Goal: Check status: Check status

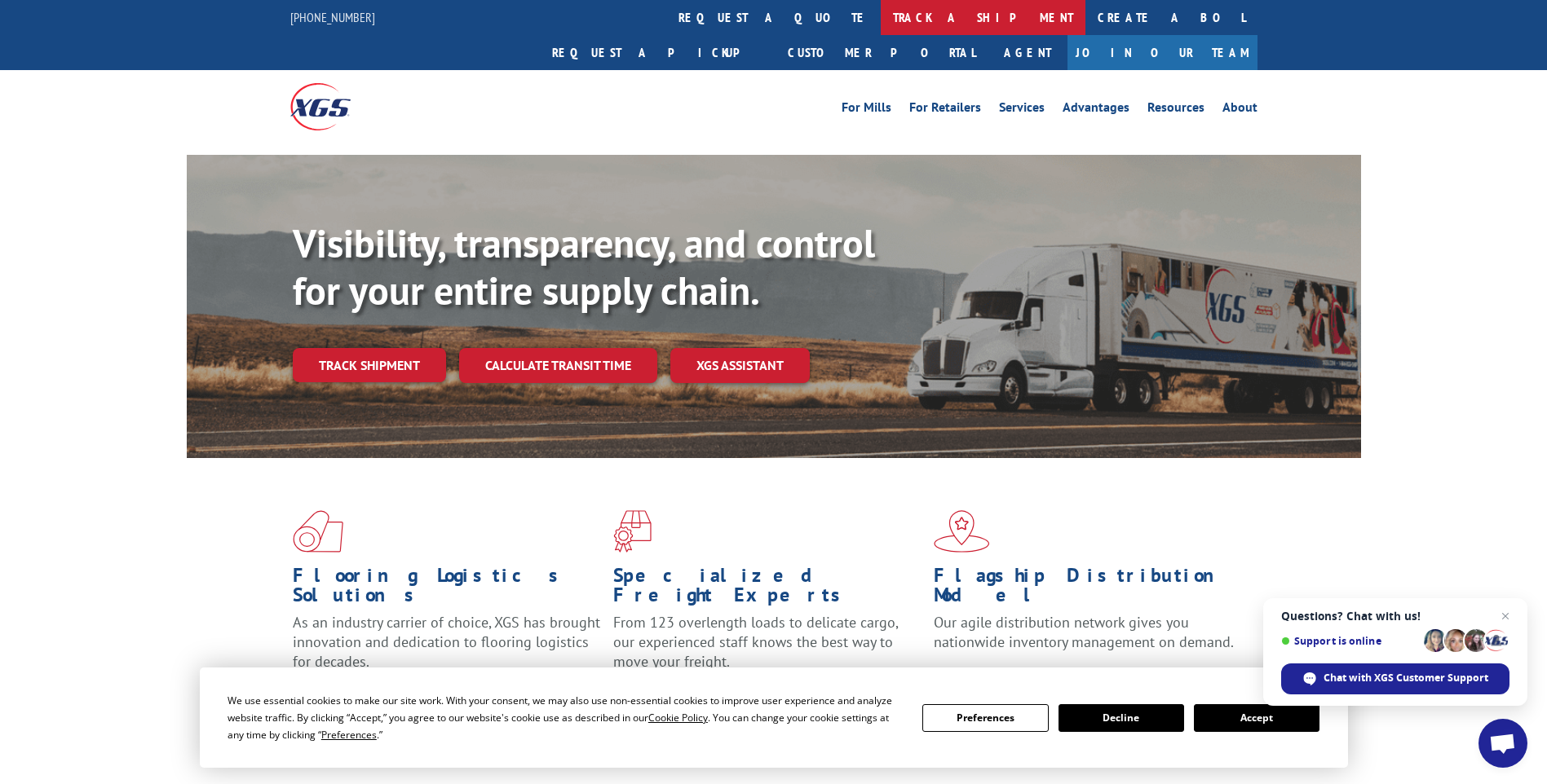
click at [881, 10] on link "track a shipment" at bounding box center [983, 18] width 205 height 35
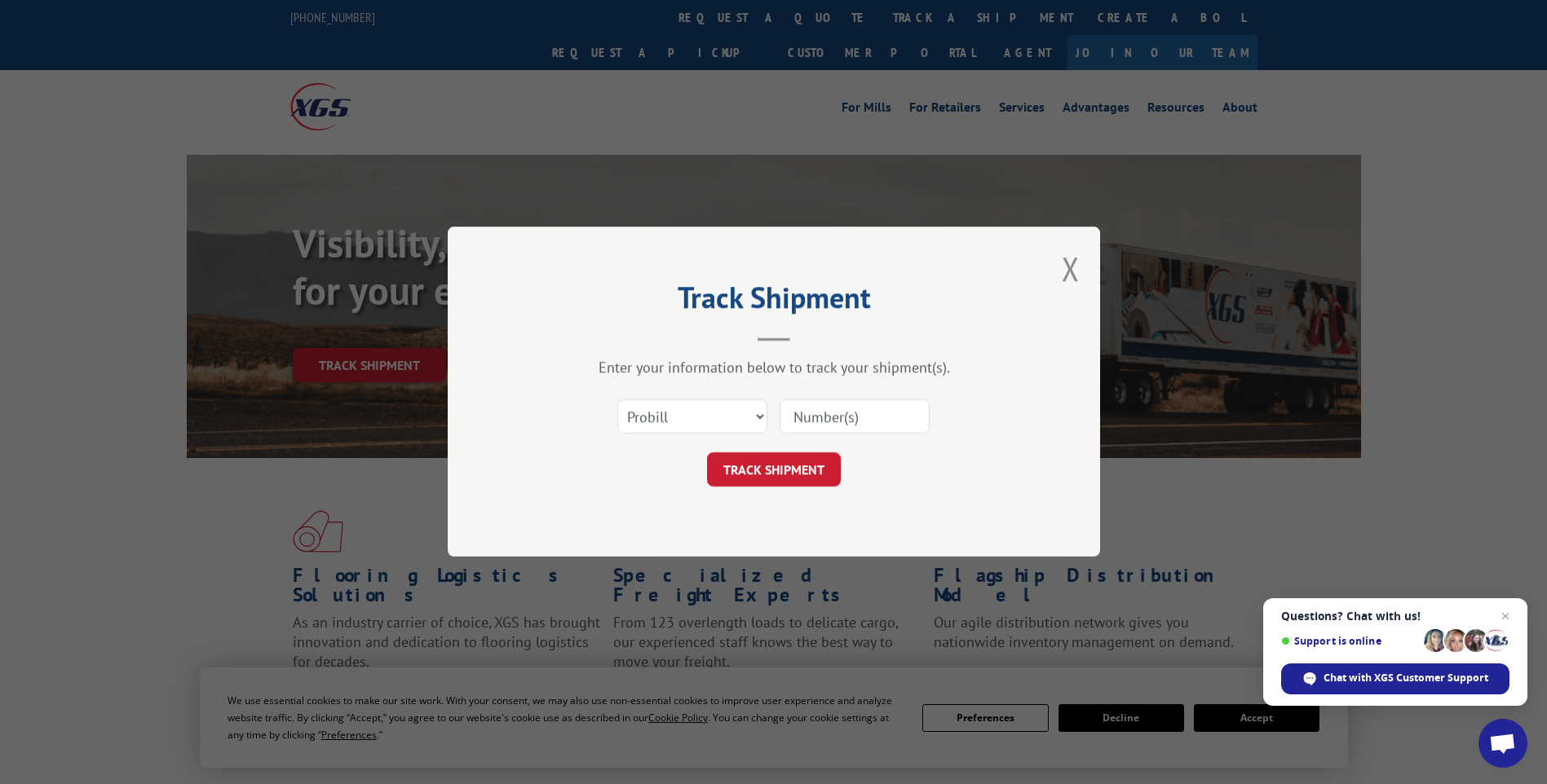
click at [815, 412] on input at bounding box center [855, 417] width 150 height 34
type input "17228489"
click at [782, 464] on button "TRACK SHIPMENT" at bounding box center [774, 470] width 134 height 34
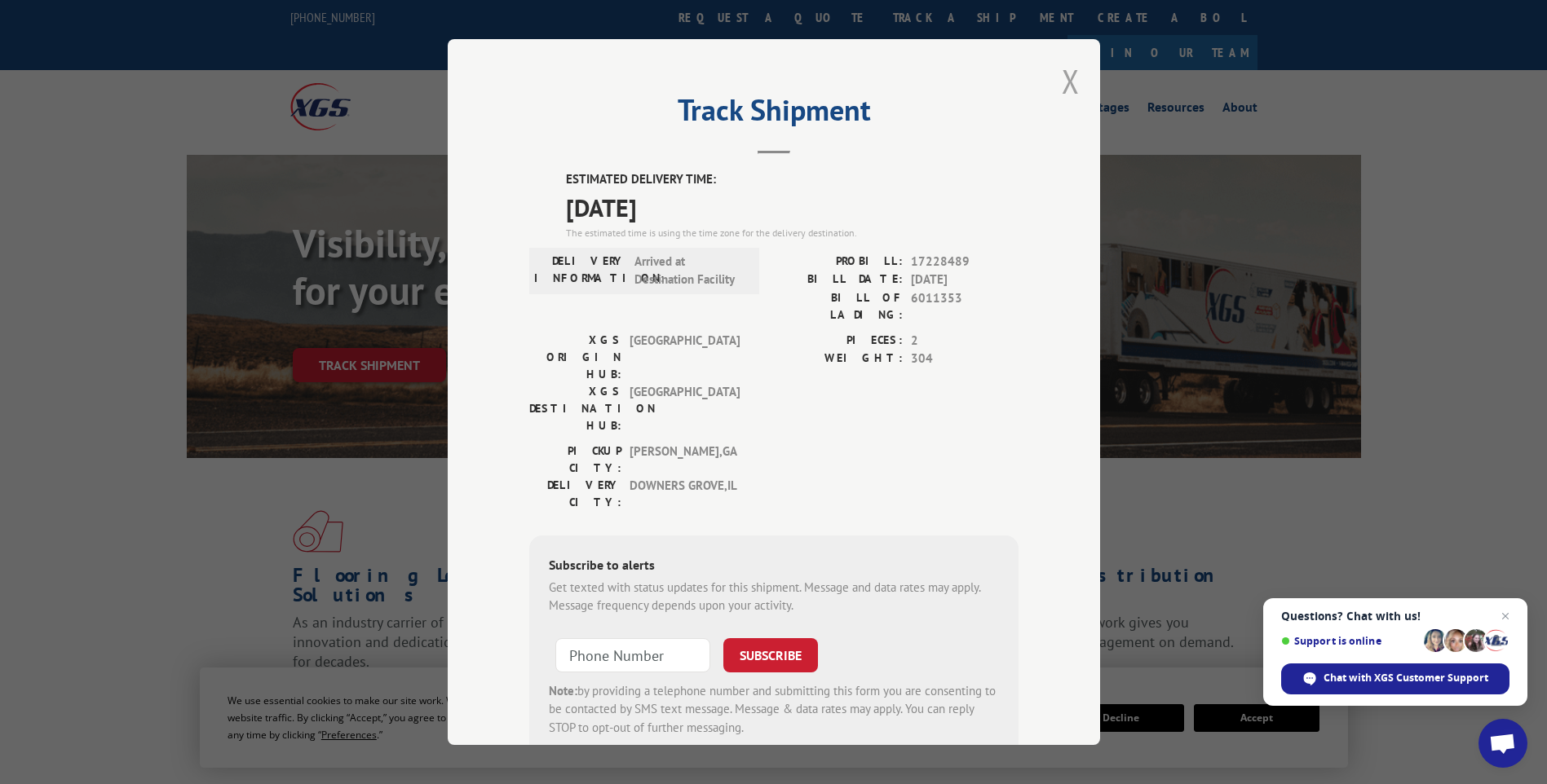
click at [1062, 78] on button "Close modal" at bounding box center [1070, 81] width 18 height 43
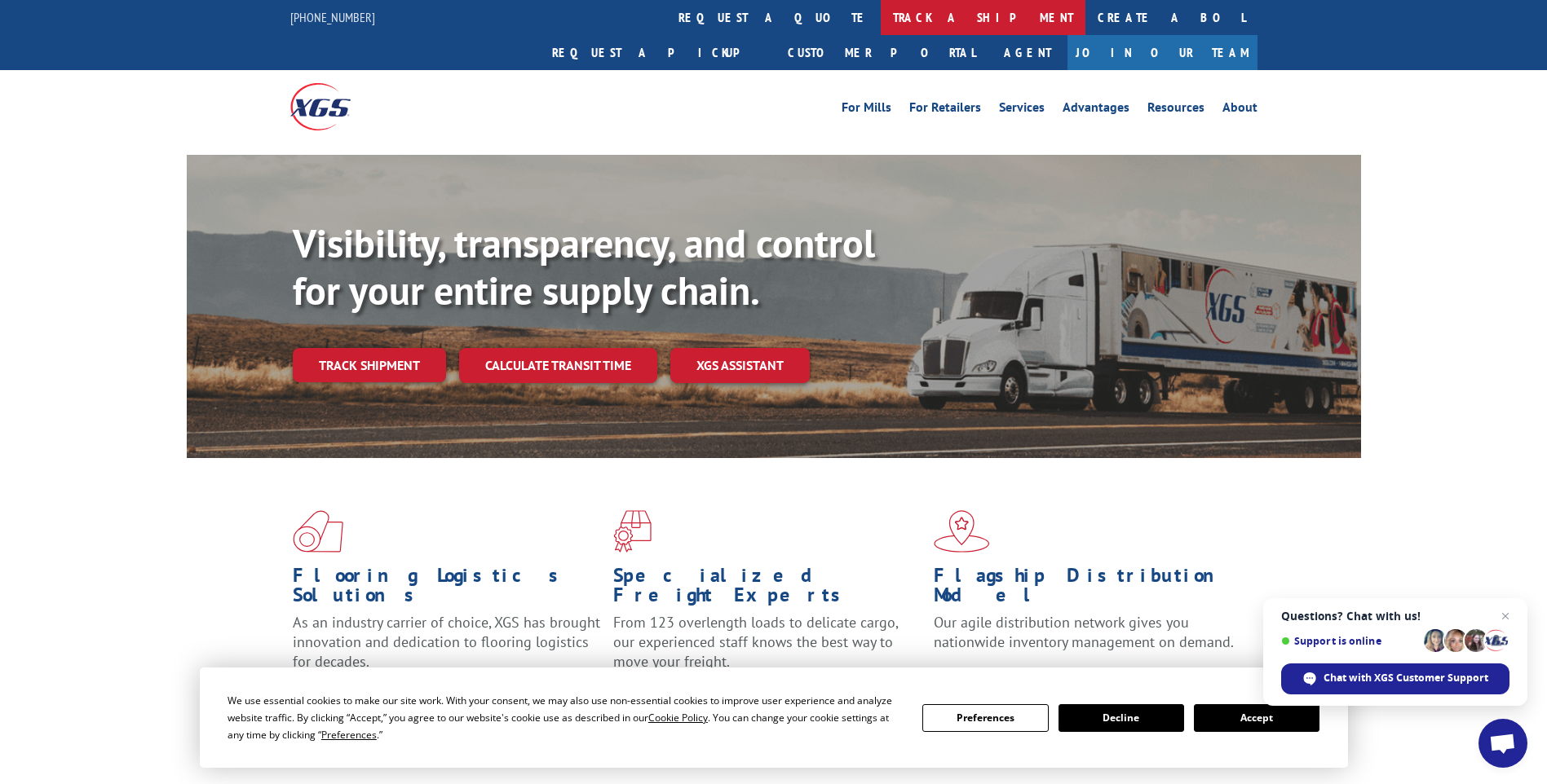
click at [881, 18] on link "track a shipment" at bounding box center [983, 18] width 205 height 35
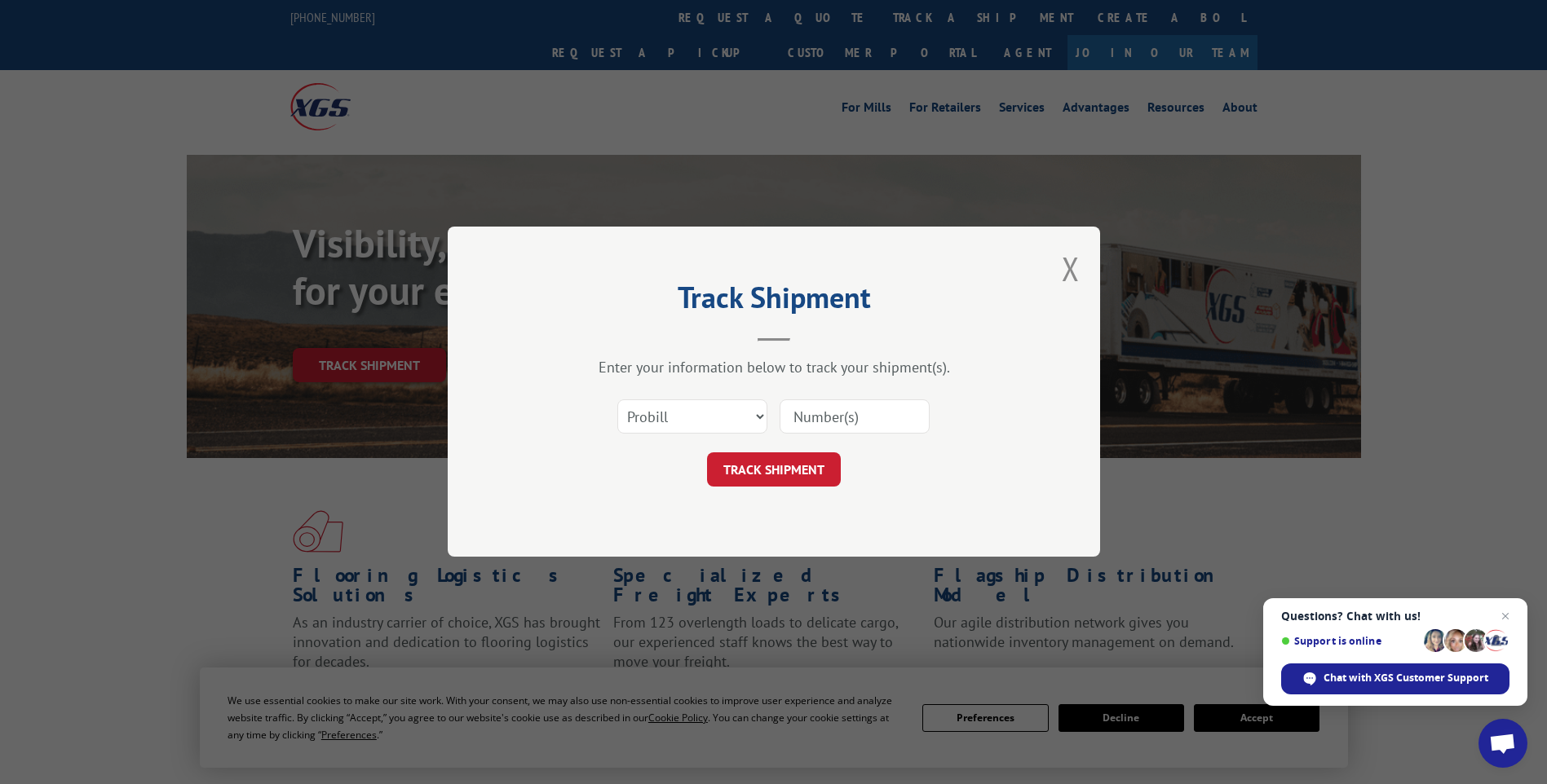
click at [815, 417] on input at bounding box center [855, 417] width 150 height 34
type input "17228573"
click at [783, 465] on button "TRACK SHIPMENT" at bounding box center [774, 470] width 134 height 34
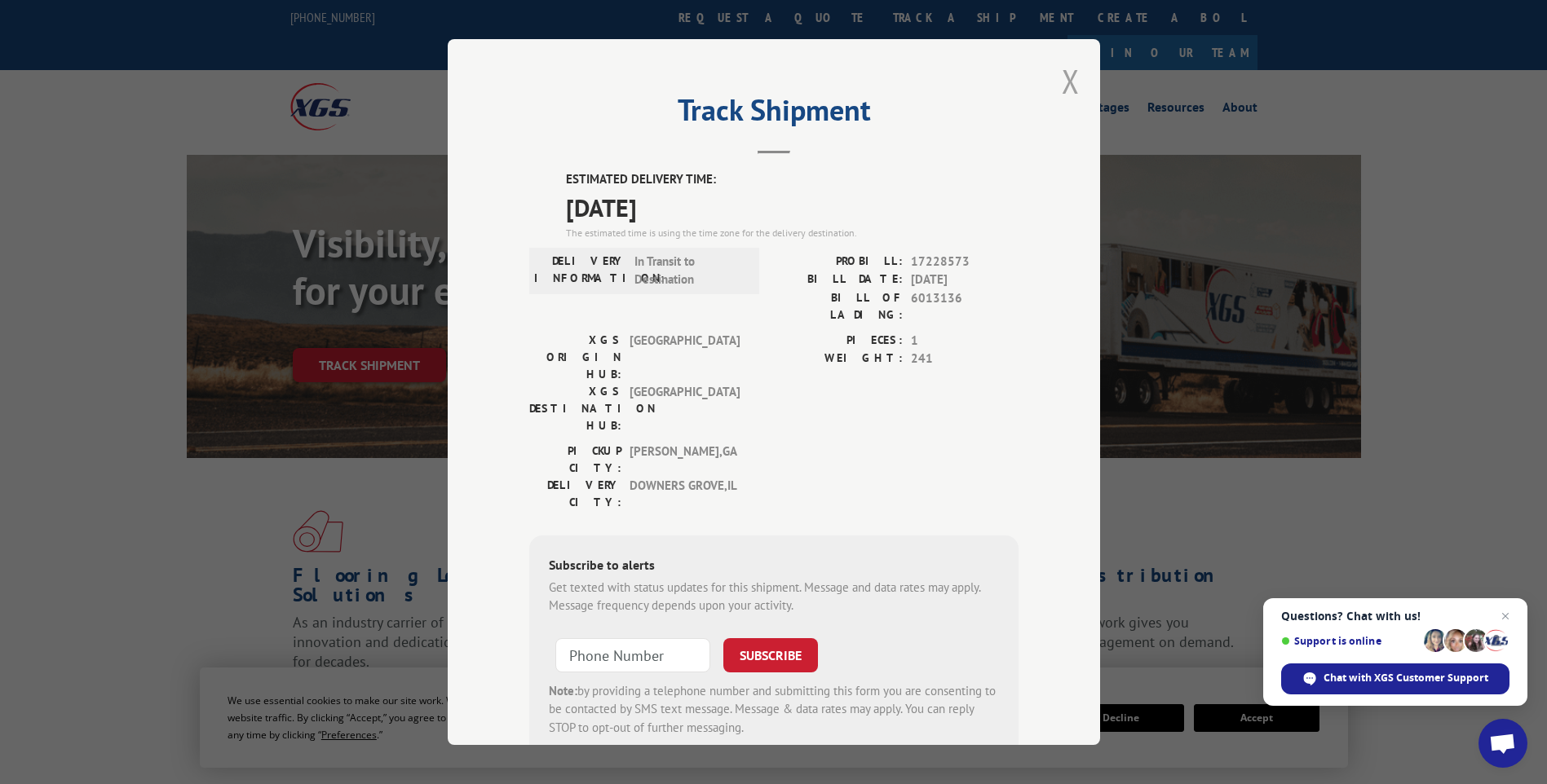
click at [1062, 81] on button "Close modal" at bounding box center [1070, 81] width 18 height 43
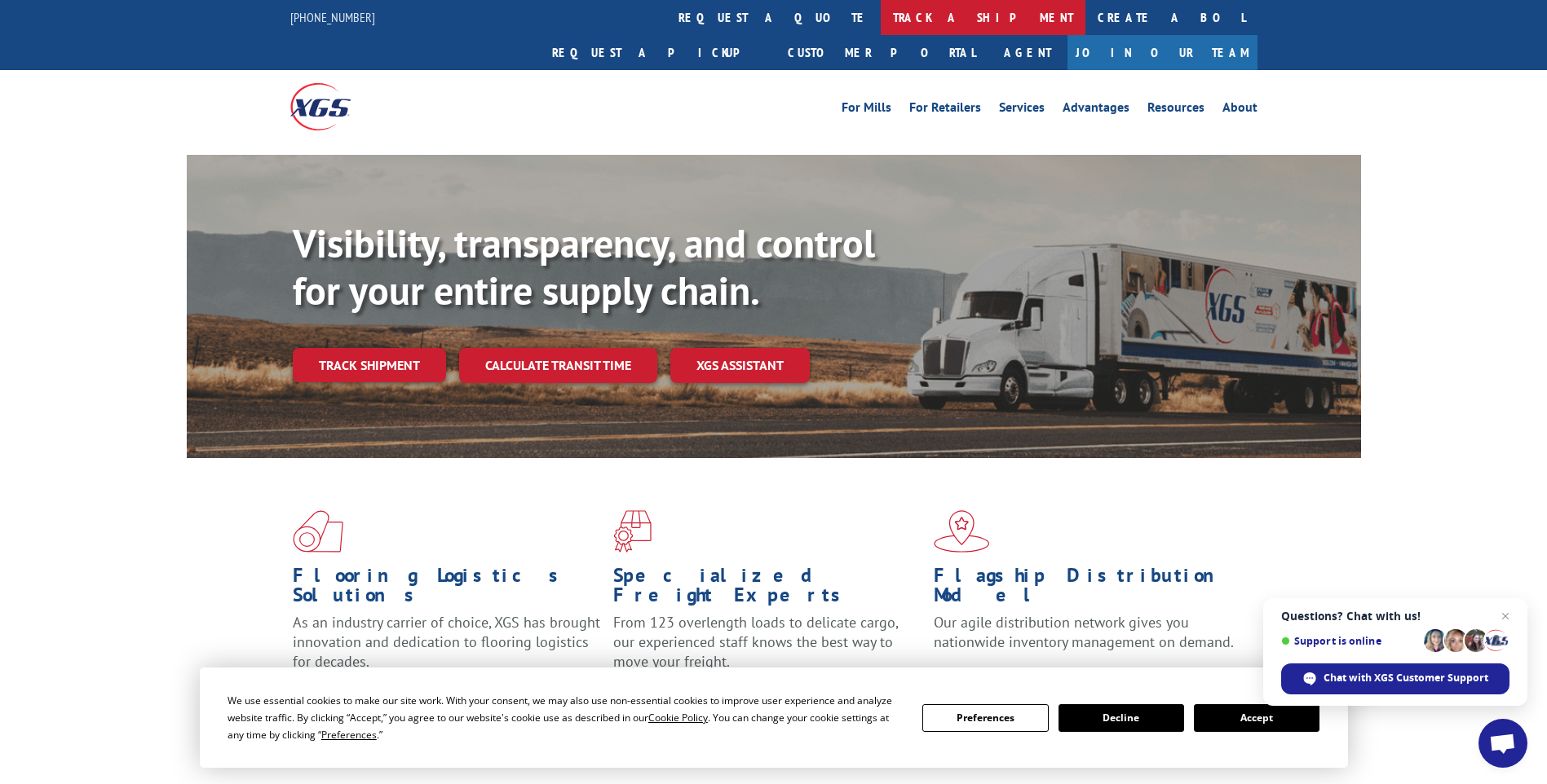
click at [881, 14] on link "track a shipment" at bounding box center [983, 18] width 205 height 35
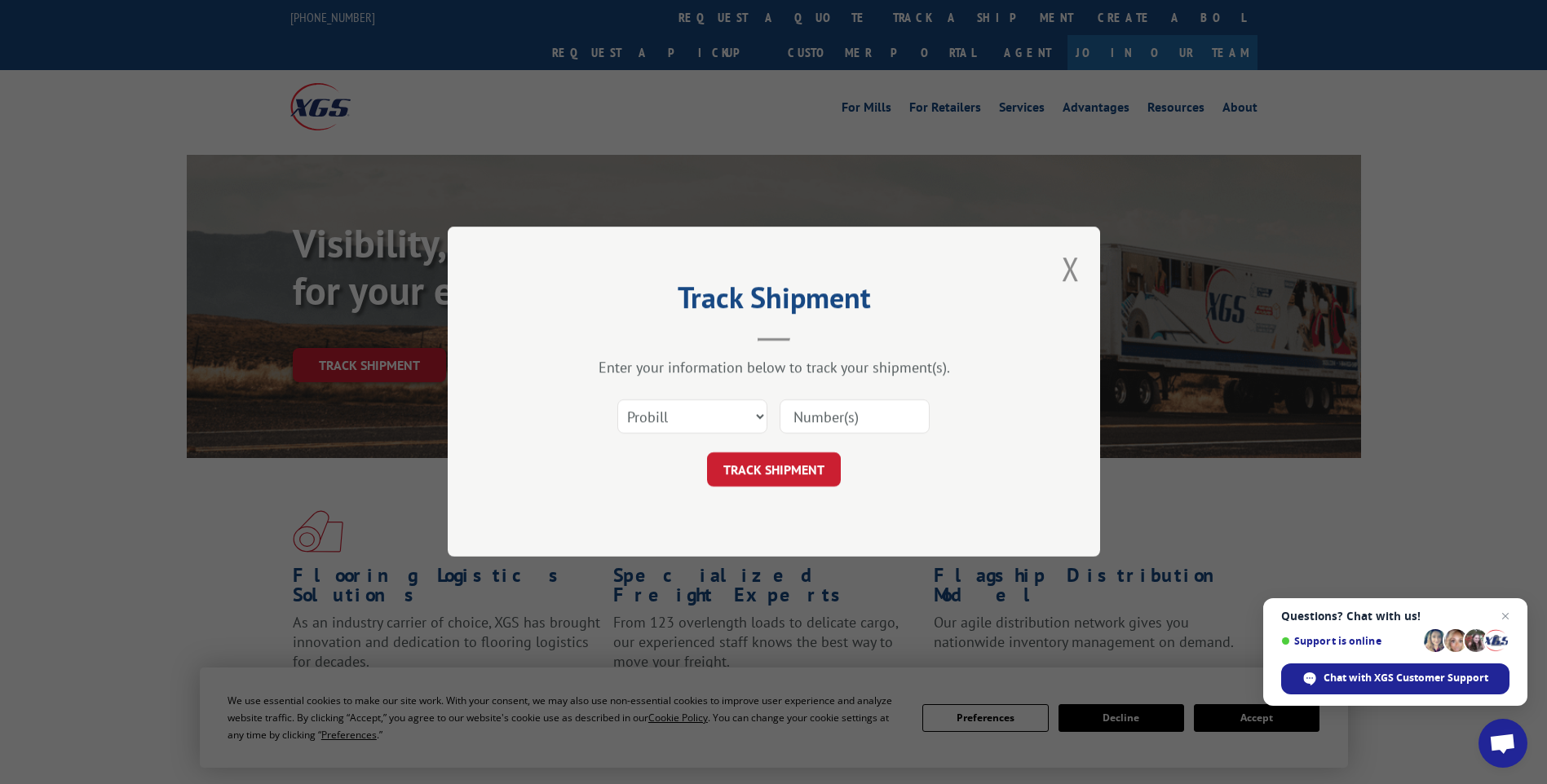
click at [827, 420] on input at bounding box center [855, 417] width 150 height 34
type input "17228703"
click at [765, 468] on button "TRACK SHIPMENT" at bounding box center [774, 470] width 134 height 34
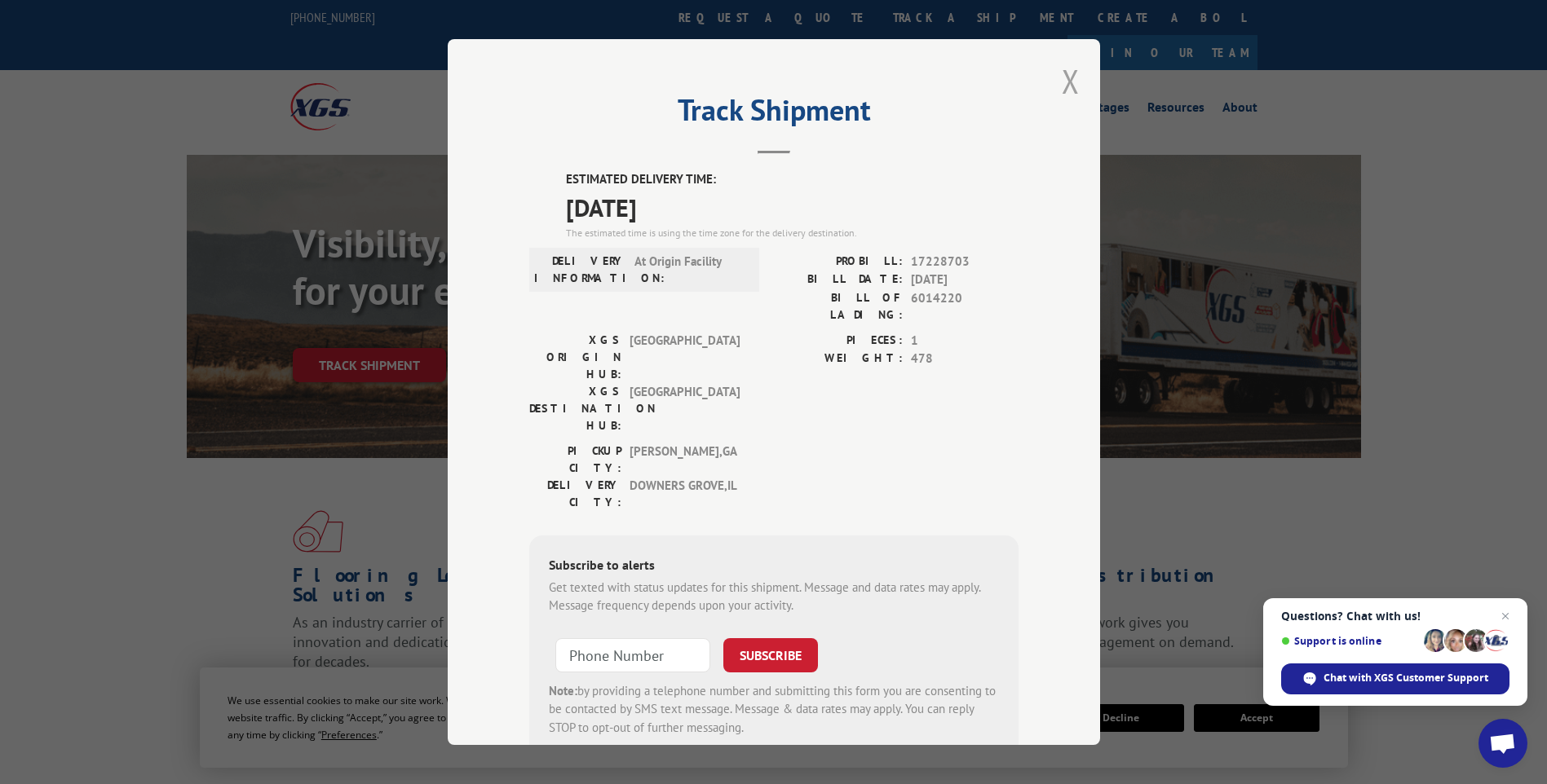
click at [1062, 79] on button "Close modal" at bounding box center [1070, 81] width 18 height 43
